Goal: Information Seeking & Learning: Learn about a topic

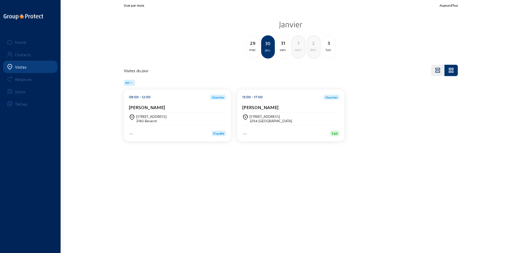
click at [27, 68] on link "Visites" at bounding box center [30, 67] width 54 height 12
click at [21, 43] on div "Home" at bounding box center [20, 42] width 11 height 5
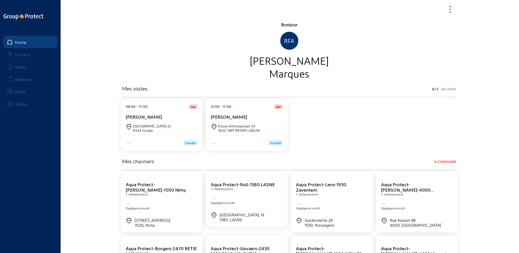
click at [21, 67] on div "Visites" at bounding box center [21, 66] width 12 height 5
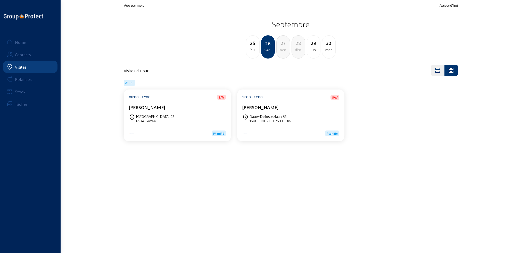
click at [168, 117] on div "[GEOGRAPHIC_DATA] 22" at bounding box center [155, 116] width 38 height 4
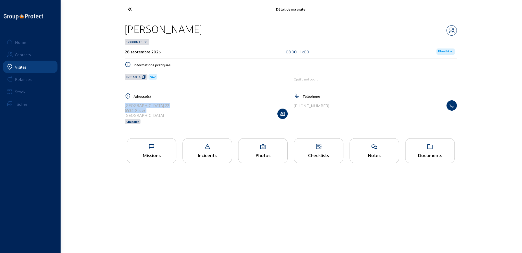
drag, startPoint x: 125, startPoint y: 106, endPoint x: 164, endPoint y: 108, distance: 39.5
click at [164, 108] on div "[STREET_ADDRESS] Chantier" at bounding box center [206, 113] width 163 height 27
click at [157, 111] on div "6534 Gozée" at bounding box center [147, 110] width 44 height 5
drag, startPoint x: 125, startPoint y: 105, endPoint x: 151, endPoint y: 109, distance: 26.9
click at [151, 109] on cam-list-title "[STREET_ADDRESS]" at bounding box center [147, 110] width 44 height 15
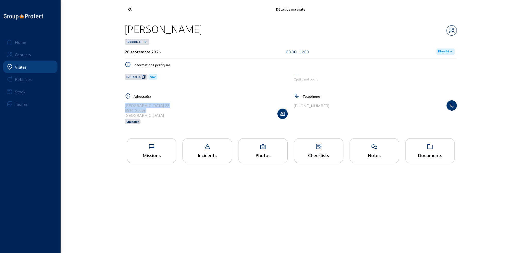
copy cam-list-title "[STREET_ADDRESS]"
drag, startPoint x: 125, startPoint y: 28, endPoint x: 221, endPoint y: 28, distance: 96.4
click at [221, 28] on div "[PERSON_NAME]" at bounding box center [291, 28] width 332 height 13
copy div "[PERSON_NAME]"
click at [273, 151] on div "Photos" at bounding box center [262, 150] width 49 height 25
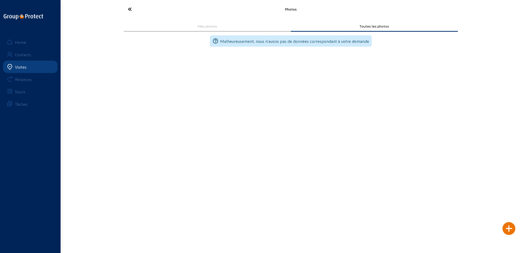
click at [128, 10] on icon at bounding box center [148, 9] width 47 height 9
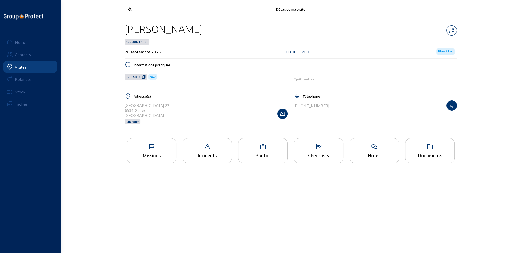
click at [373, 152] on div "Notes" at bounding box center [373, 150] width 49 height 25
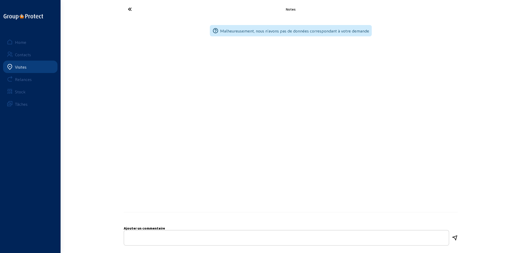
click at [130, 9] on icon at bounding box center [148, 9] width 47 height 9
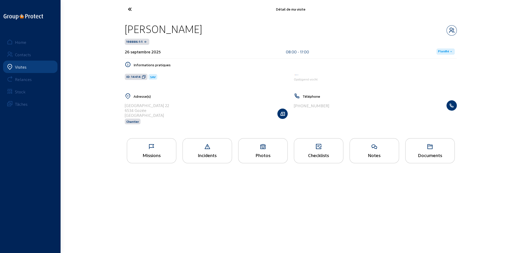
click at [213, 152] on div "Incidents" at bounding box center [206, 150] width 49 height 25
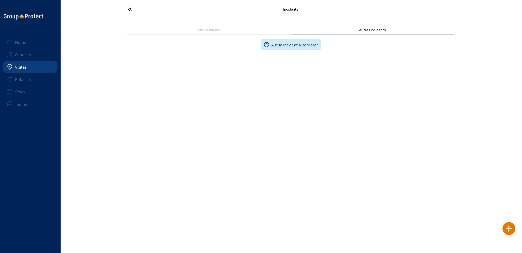
click at [130, 9] on icon at bounding box center [148, 9] width 47 height 9
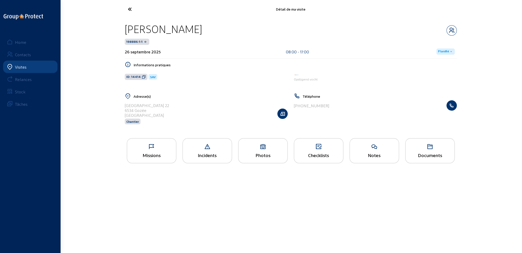
click at [413, 145] on icon at bounding box center [429, 147] width 49 height 6
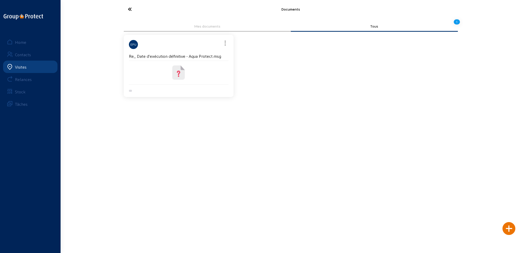
click at [187, 68] on icon at bounding box center [178, 72] width 19 height 19
